Goal: Transaction & Acquisition: Purchase product/service

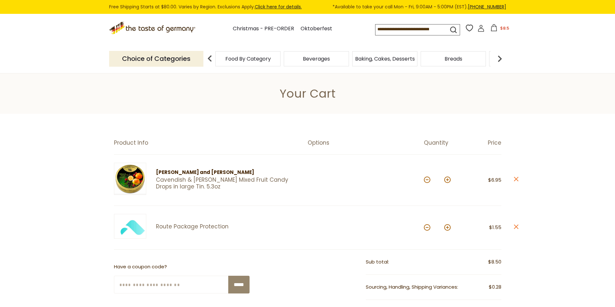
click at [126, 181] on img at bounding box center [130, 179] width 32 height 32
